Goal: Information Seeking & Learning: Learn about a topic

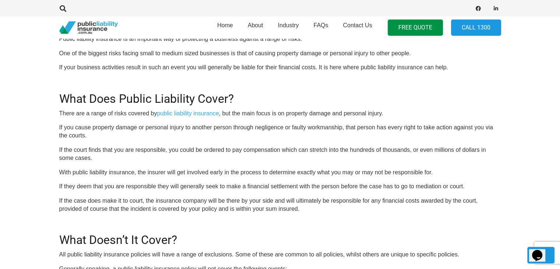
scroll to position [294, 0]
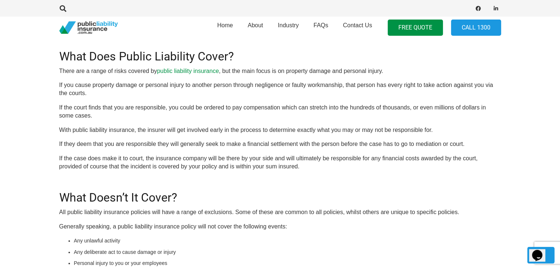
click at [179, 71] on link "public liability insurance" at bounding box center [188, 71] width 62 height 6
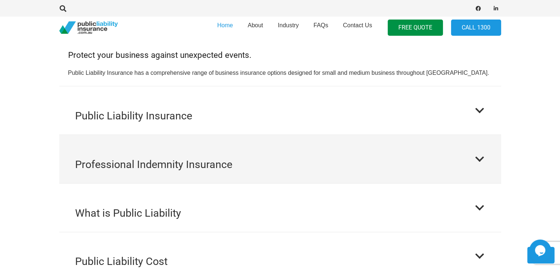
scroll to position [773, 0]
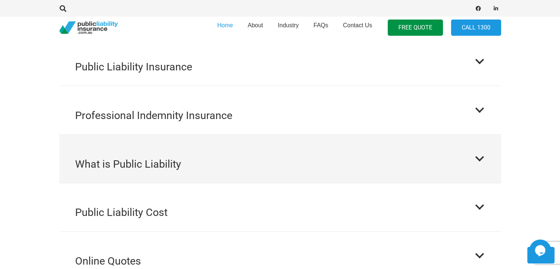
click at [478, 153] on div at bounding box center [479, 158] width 11 height 11
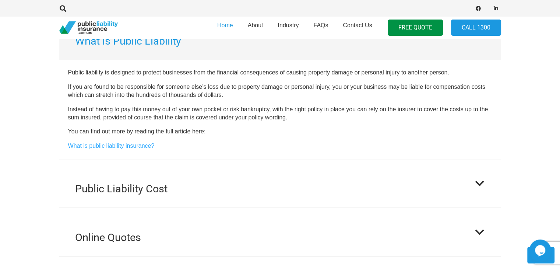
scroll to position [852, 0]
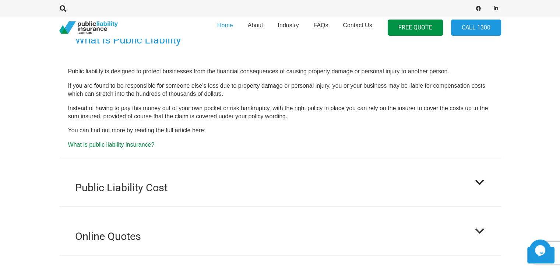
click at [117, 141] on link "What is public liability insurance?" at bounding box center [111, 144] width 86 height 6
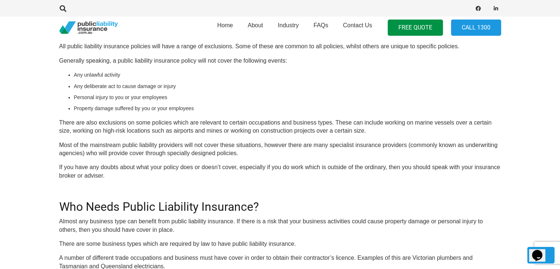
scroll to position [313, 0]
